Goal: Task Accomplishment & Management: Manage account settings

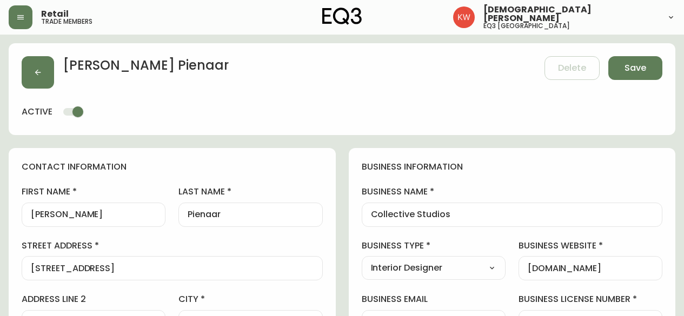
select select "AB"
select select "CA"
select select "CA_EN"
select select "Other"
select select "Interior Designer"
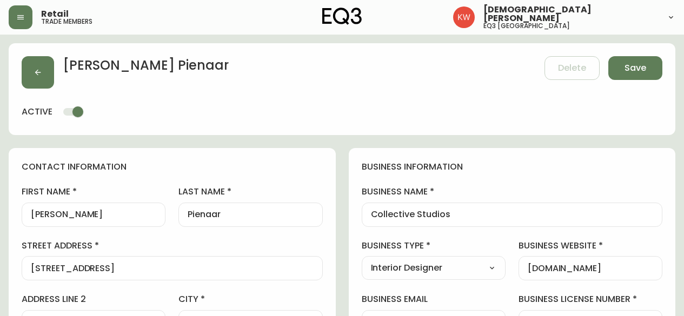
select select "cjw10z96m00006gs08l3o91tv"
select select "false"
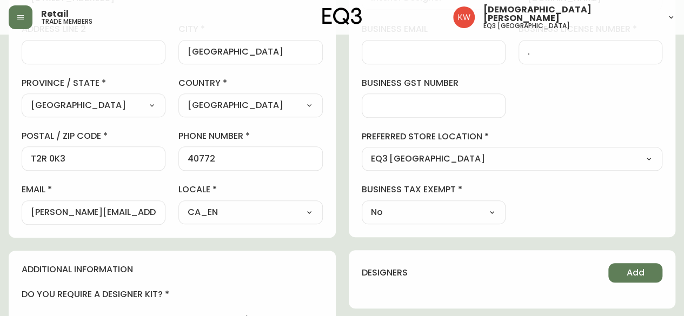
click at [258, 152] on div "40772" at bounding box center [250, 159] width 144 height 24
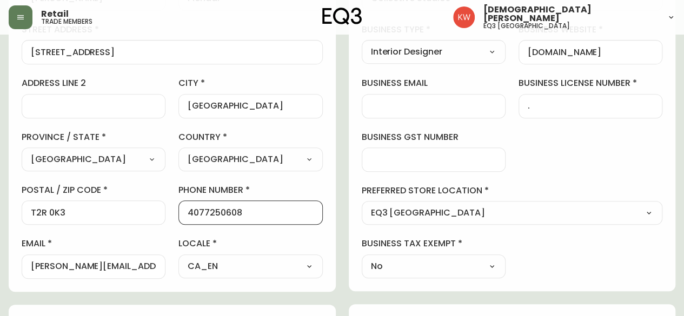
drag, startPoint x: 243, startPoint y: 214, endPoint x: 178, endPoint y: 215, distance: 64.9
click at [178, 215] on div "4077250608" at bounding box center [250, 213] width 144 height 24
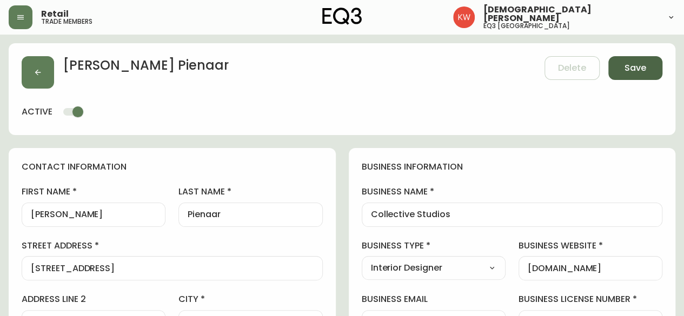
type input "4077250608"
click at [647, 70] on button "Save" at bounding box center [635, 68] width 54 height 24
select select
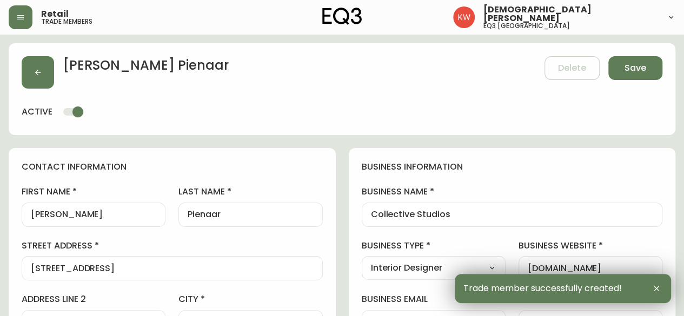
type input "+14077250608"
type input "Other"
select select "Other"
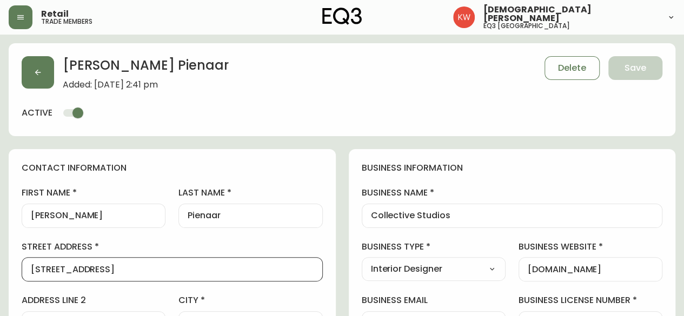
drag, startPoint x: 195, startPoint y: 271, endPoint x: 12, endPoint y: 266, distance: 182.8
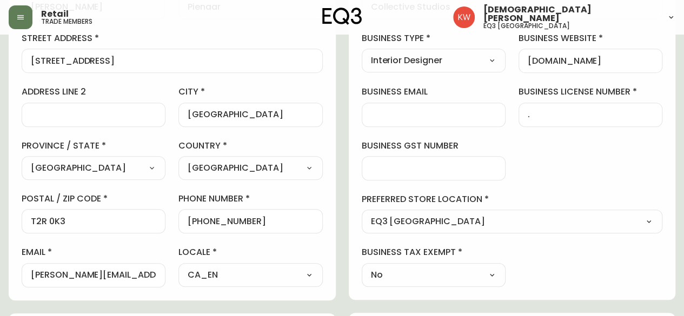
scroll to position [216, 0]
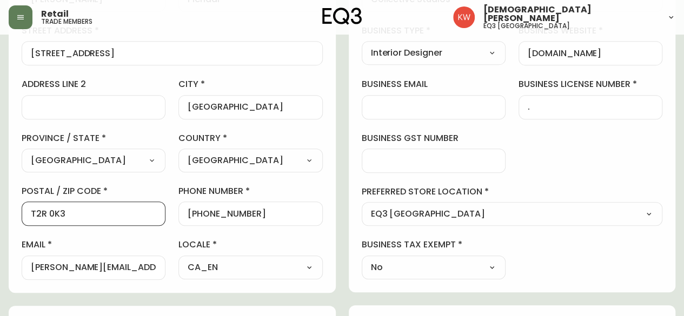
drag, startPoint x: 58, startPoint y: 214, endPoint x: 0, endPoint y: 214, distance: 57.8
click at [0, 214] on main "Carla Pienaar Added: September 23, 2025 at 2:41 pm Delete Save active contact i…" at bounding box center [342, 261] width 684 height 887
drag, startPoint x: 158, startPoint y: 265, endPoint x: 0, endPoint y: 263, distance: 158.4
click at [0, 263] on main "Carla Pienaar Added: September 23, 2025 at 2:41 pm Delete Save active contact i…" at bounding box center [342, 261] width 684 height 887
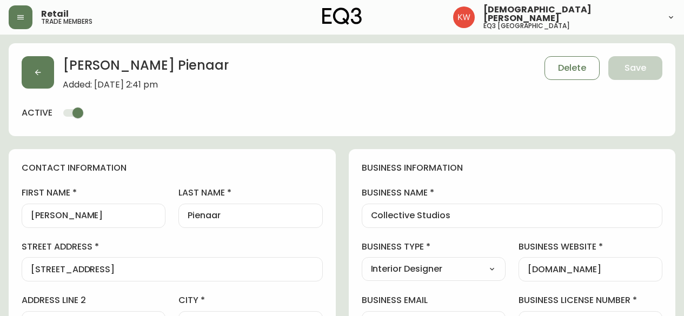
select select "AB"
select select "CA"
select select "CA_EN"
select select "Other"
select select "Interior Designer"
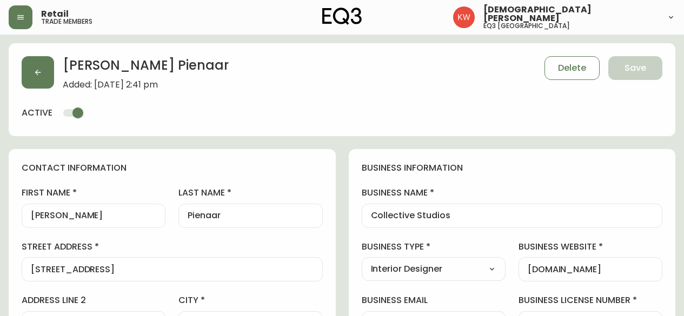
select select "cjw10z96m00006gs08l3o91tv"
select select "false"
click at [33, 66] on button "button" at bounding box center [38, 72] width 32 height 32
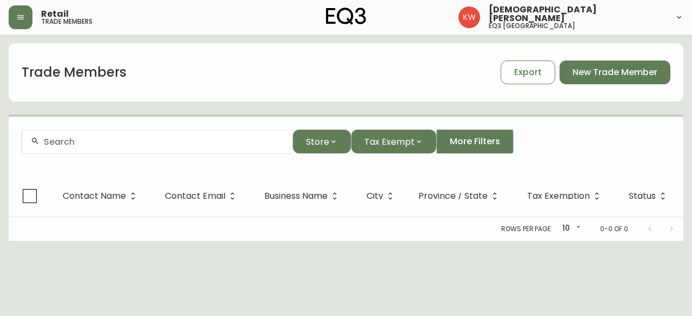
click at [136, 139] on input "text" at bounding box center [164, 142] width 240 height 10
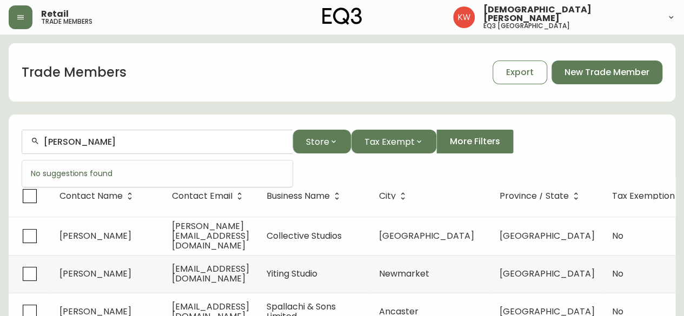
click at [57, 144] on input "RECECCA" at bounding box center [164, 142] width 240 height 10
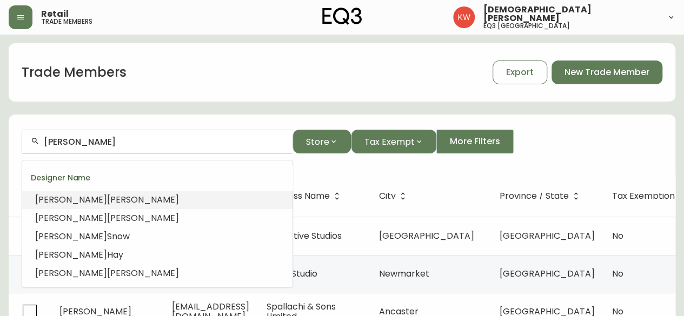
click at [109, 144] on input "REBECCA" at bounding box center [164, 142] width 240 height 10
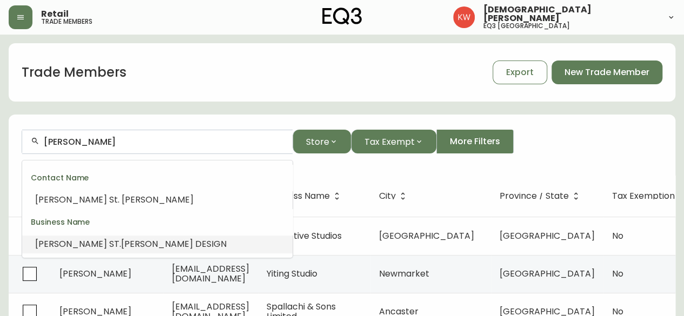
click at [119, 247] on span ".JOHN DESIGN" at bounding box center [172, 244] width 107 height 12
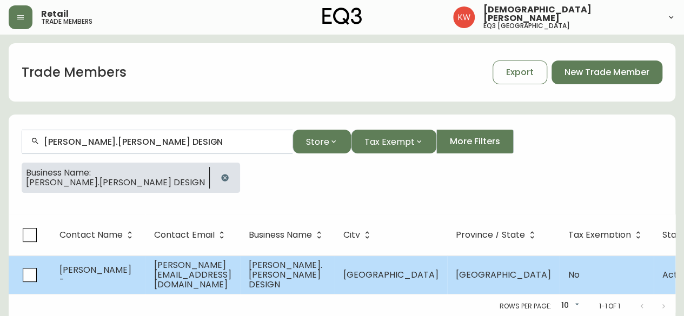
type input "REBECCA ST.JOHN DESIGN"
click at [108, 276] on td "Rebecca -" at bounding box center [98, 275] width 95 height 38
select select "AB"
select select "CA"
select select "CA_EN"
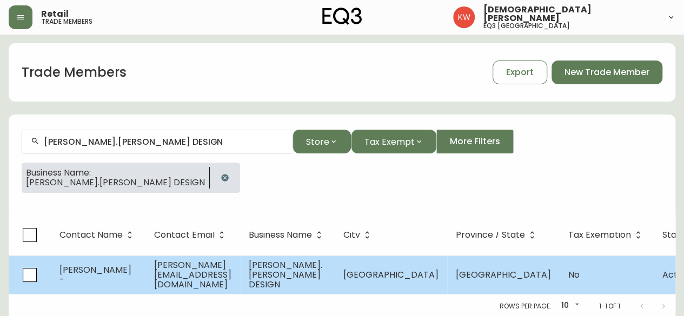
select select "Other"
select select "false"
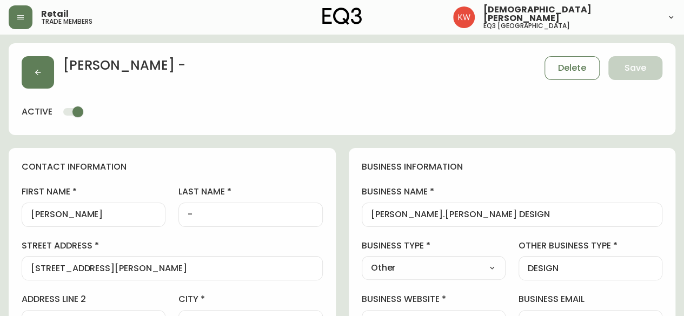
type input "EQ3 [GEOGRAPHIC_DATA]"
select select "cjw10z96m00006gs08l3o91tv"
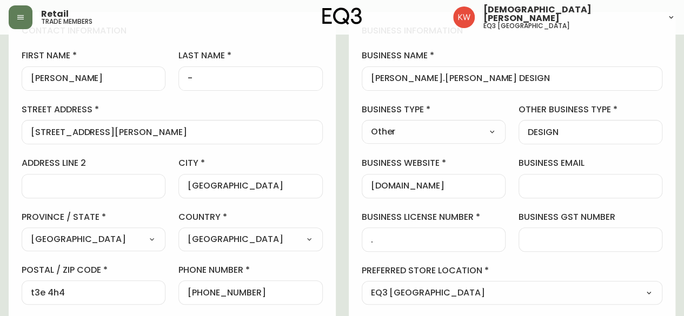
scroll to position [162, 0]
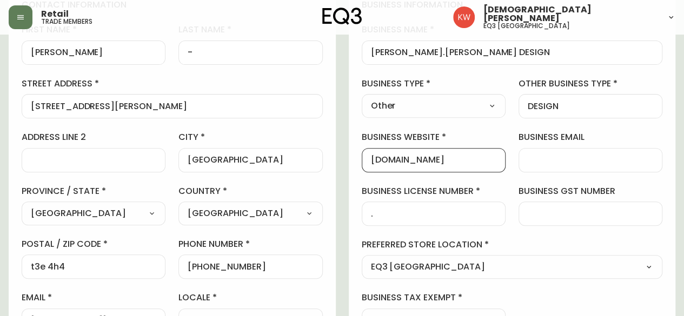
drag, startPoint x: 435, startPoint y: 159, endPoint x: 348, endPoint y: 154, distance: 87.2
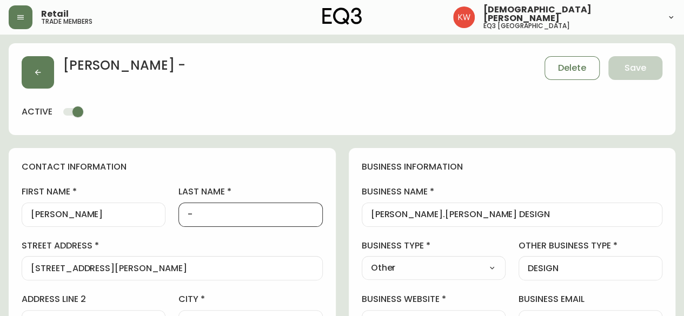
drag, startPoint x: 216, startPoint y: 215, endPoint x: 181, endPoint y: 213, distance: 35.7
click at [181, 213] on div "-" at bounding box center [250, 215] width 144 height 24
type input "s"
type input "St. John"
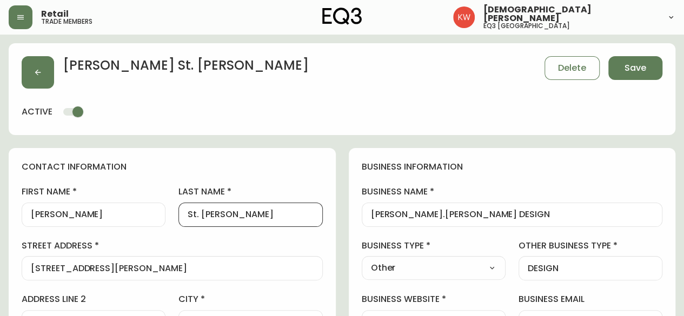
click at [272, 164] on h4 "contact information" at bounding box center [172, 167] width 301 height 12
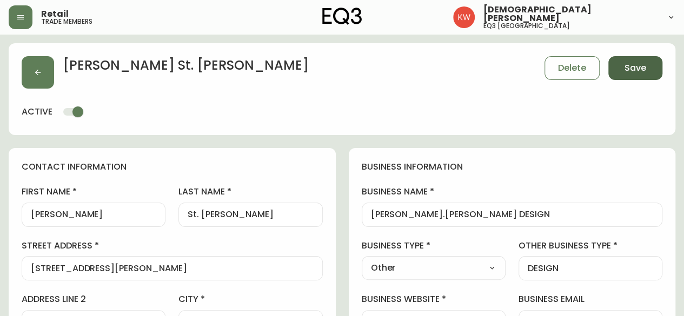
click at [638, 73] on span "Save" at bounding box center [635, 68] width 22 height 12
select select
type input "Other"
select select "Other"
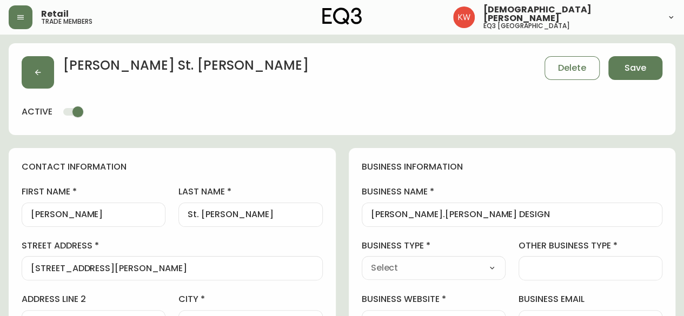
type input "Other"
select select "Other"
type input "DESIGN"
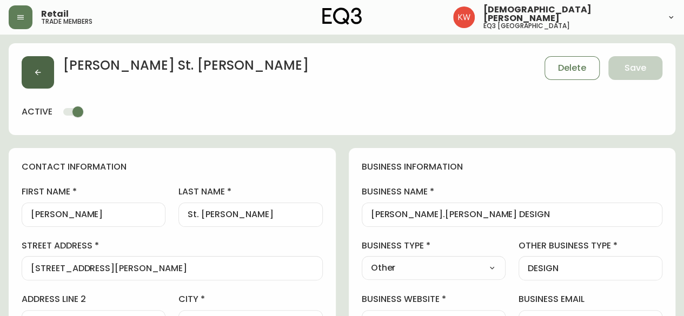
click at [41, 74] on icon "button" at bounding box center [38, 72] width 9 height 9
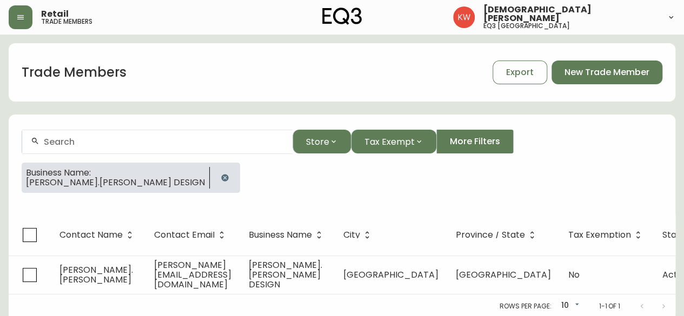
click at [221, 180] on icon "button" at bounding box center [225, 178] width 9 height 9
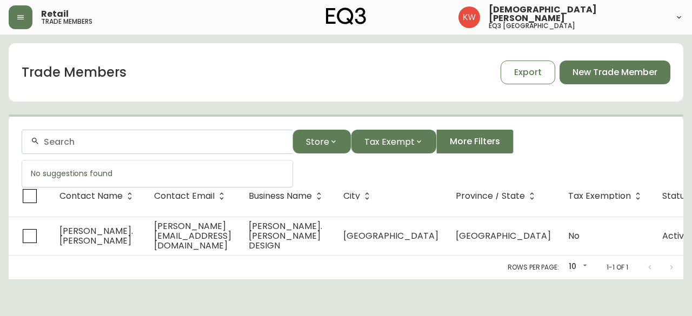
click at [125, 142] on input "text" at bounding box center [164, 142] width 240 height 10
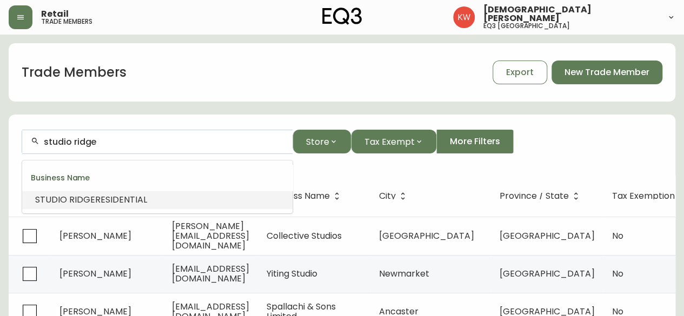
click at [99, 203] on span "RESIDENTIAL" at bounding box center [121, 200] width 52 height 12
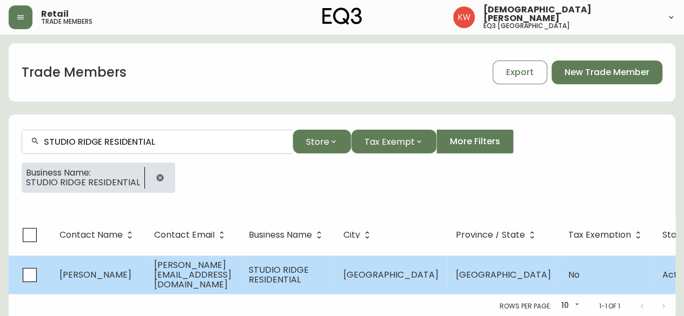
type input "STUDIO RIDGE RESIDENTIAL"
click at [231, 276] on span "veronica@studioridge.com" at bounding box center [192, 275] width 77 height 32
select select "AB"
select select "CA"
select select "CA_EN"
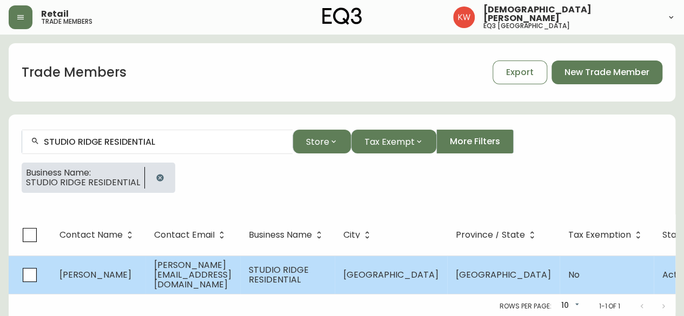
select select "Other"
select select "false"
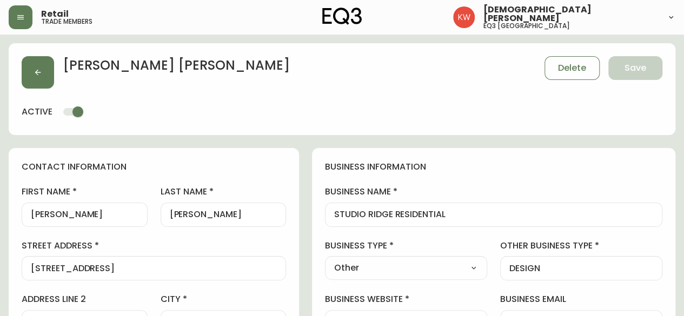
type input "EQ3 Calgary"
select select "cjw10z96m00006gs08l3o91tv"
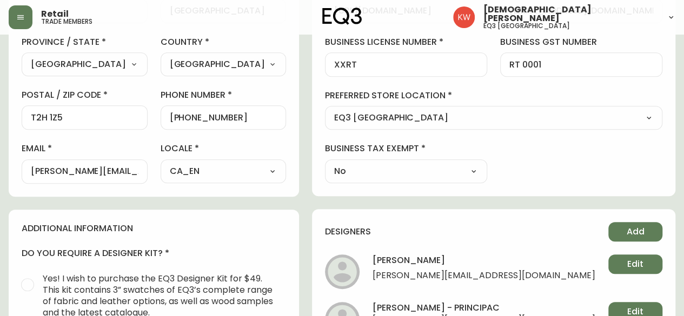
scroll to position [378, 0]
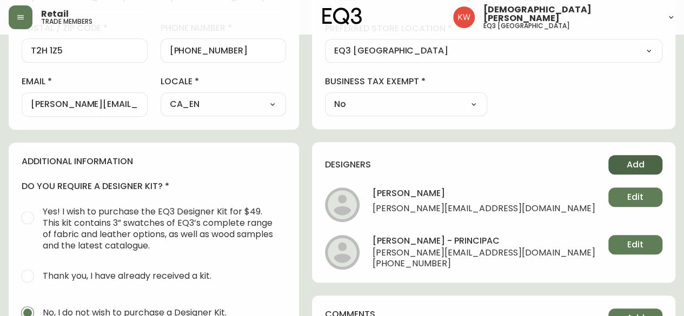
click at [636, 161] on span "Add" at bounding box center [636, 165] width 18 height 12
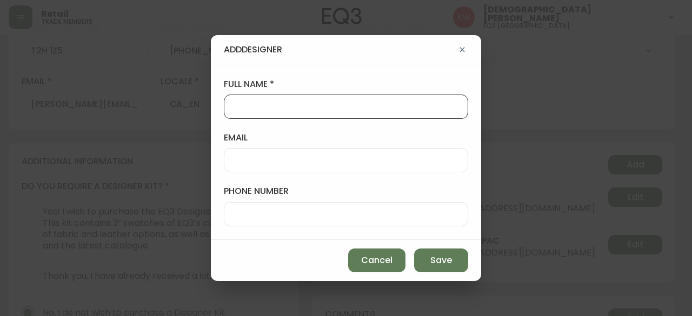
click at [312, 111] on input "full name" at bounding box center [346, 107] width 226 height 10
type input "Jordan L"
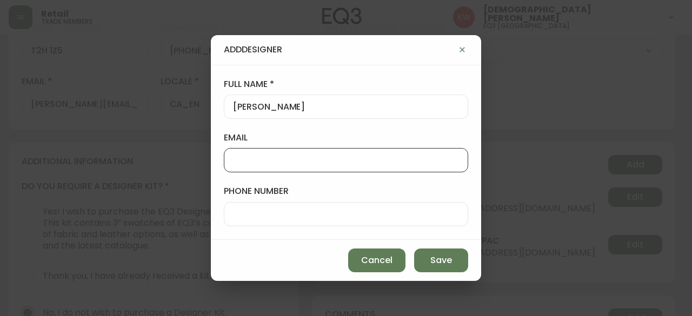
click at [323, 161] on input "email" at bounding box center [346, 160] width 226 height 10
click at [241, 159] on input "email" at bounding box center [346, 160] width 226 height 10
click at [238, 162] on input "email" at bounding box center [346, 160] width 226 height 10
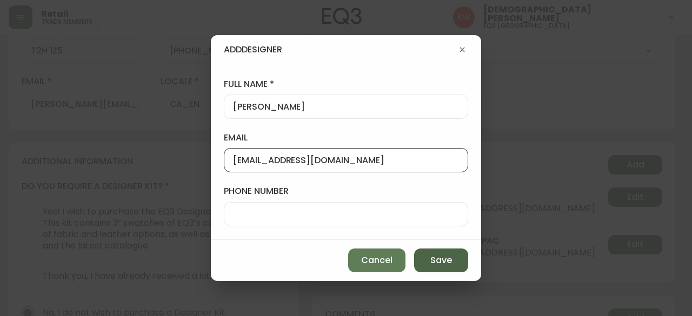
type input "jordan@studioridge.ca"
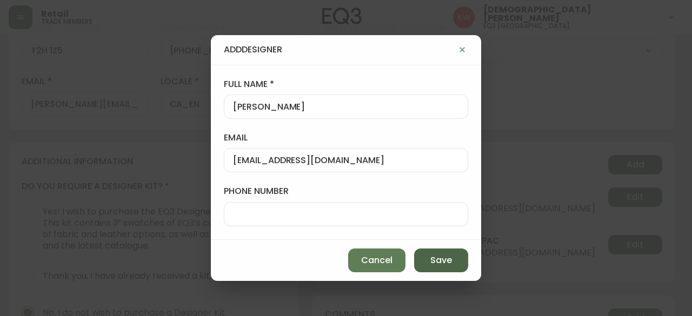
click at [445, 263] on span "Save" at bounding box center [441, 261] width 22 height 12
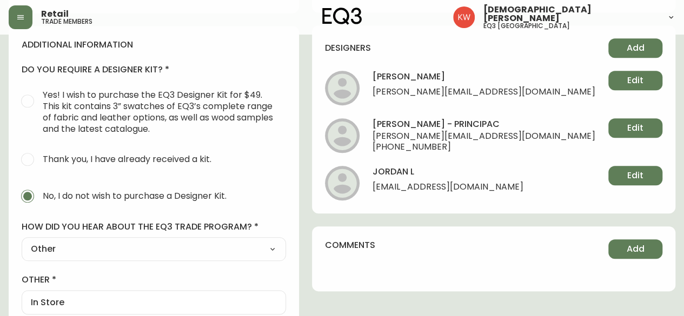
scroll to position [432, 0]
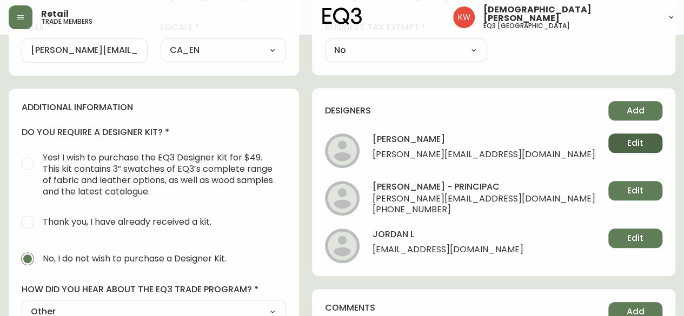
click at [635, 144] on span "Edit" at bounding box center [635, 143] width 16 height 12
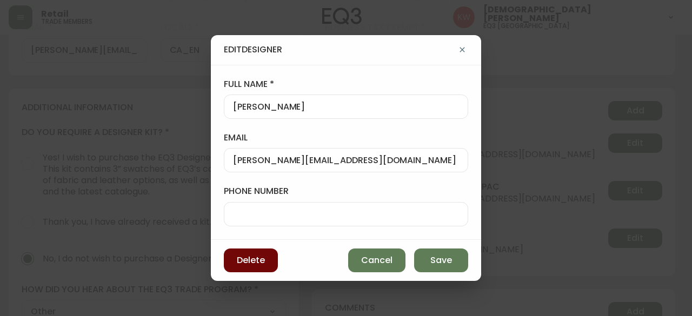
click at [249, 263] on span "Delete" at bounding box center [251, 261] width 28 height 12
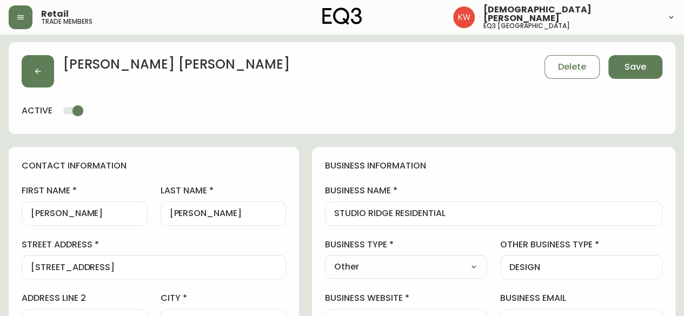
scroll to position [0, 0]
